Goal: Task Accomplishment & Management: Use online tool/utility

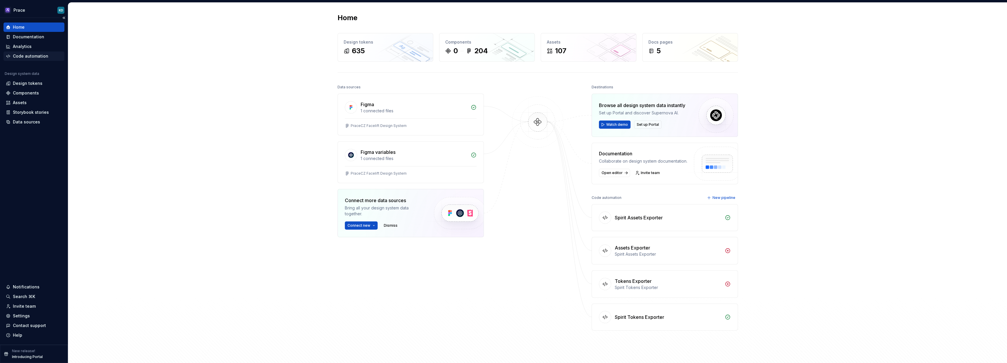
click at [30, 55] on div "Code automation" at bounding box center [30, 56] width 35 height 6
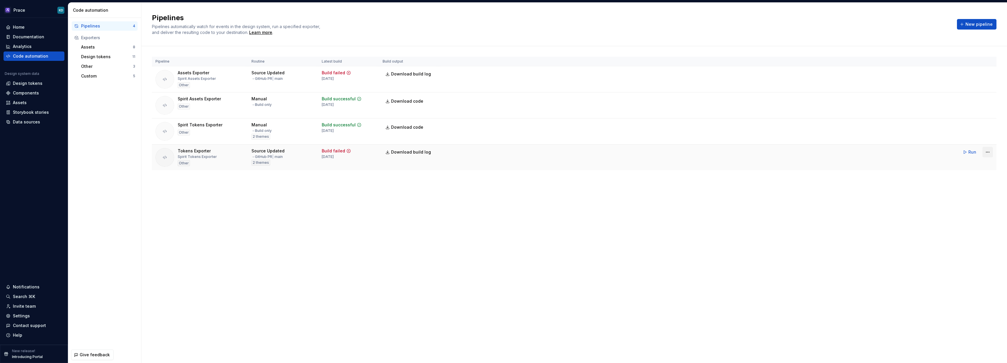
click at [986, 155] on html "Prace KD Home Documentation Analytics Code automation Design system data Design…" at bounding box center [503, 181] width 1007 height 363
click at [978, 163] on div "Edit pipeline" at bounding box center [980, 165] width 50 height 6
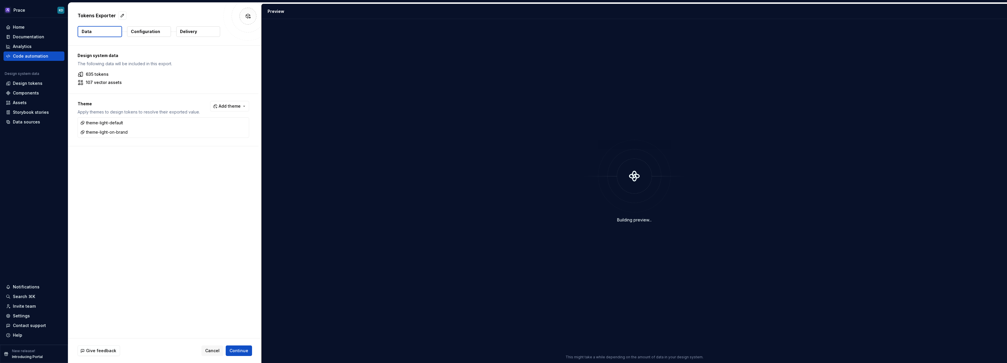
click at [143, 32] on p "Configuration" at bounding box center [145, 32] width 29 height 6
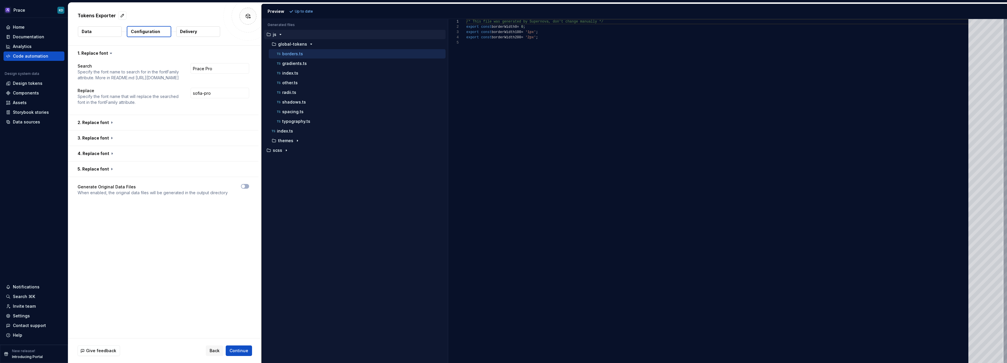
click at [194, 28] on button "Delivery" at bounding box center [198, 31] width 44 height 11
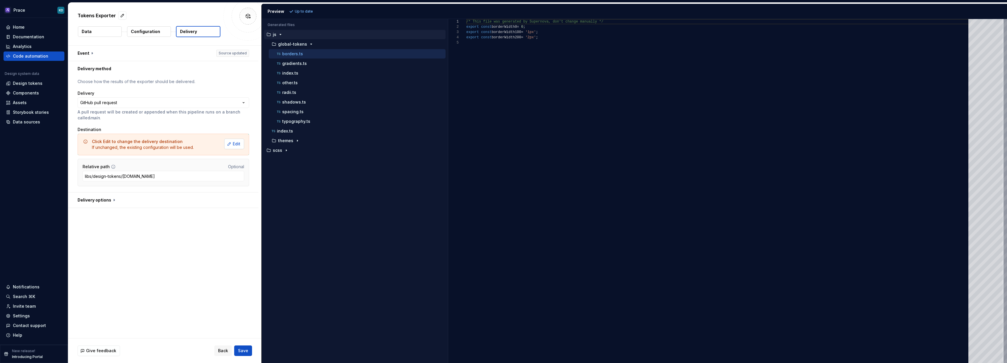
click at [236, 143] on span "Edit" at bounding box center [237, 144] width 8 height 6
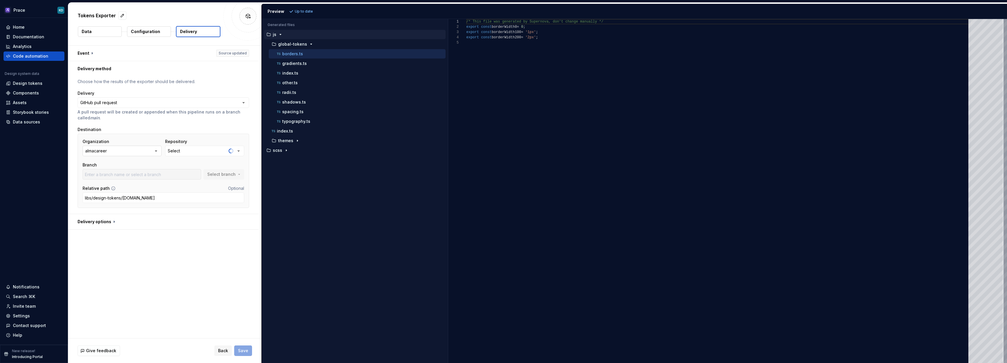
click at [138, 153] on button "almacareer" at bounding box center [122, 151] width 79 height 11
click at [183, 148] on button "Select" at bounding box center [204, 151] width 79 height 11
click at [203, 122] on div "**********" at bounding box center [164, 145] width 172 height 133
